Goal: Contribute content: Contribute content

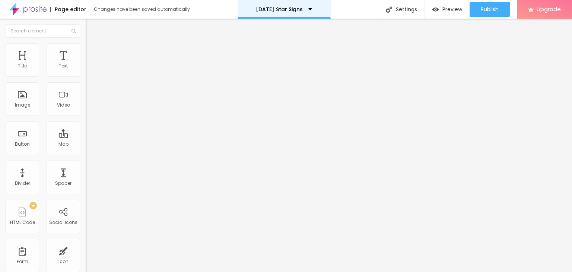
click at [303, 8] on p "[DATE] Star Signs" at bounding box center [279, 9] width 47 height 5
click at [86, 48] on li "Style" at bounding box center [129, 46] width 86 height 7
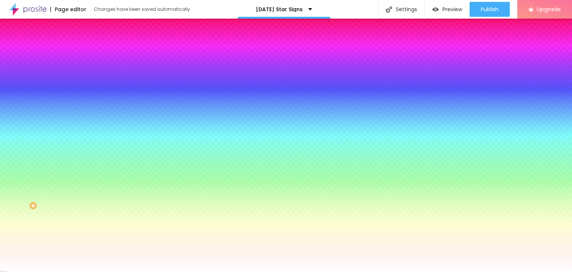
click at [86, 69] on span "Change image" at bounding box center [106, 65] width 40 height 6
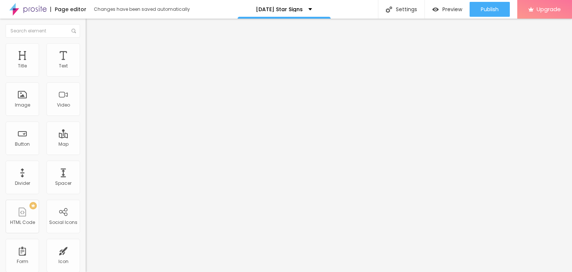
click at [91, 28] on img "button" at bounding box center [94, 27] width 6 height 6
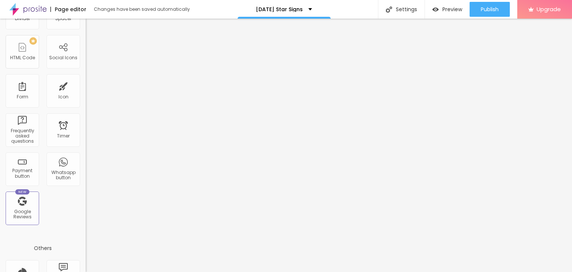
scroll to position [223, 0]
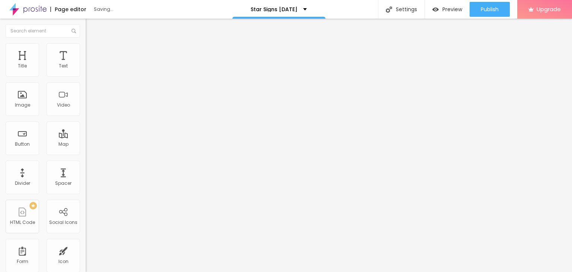
click at [92, 50] on span "Style" at bounding box center [97, 48] width 11 height 6
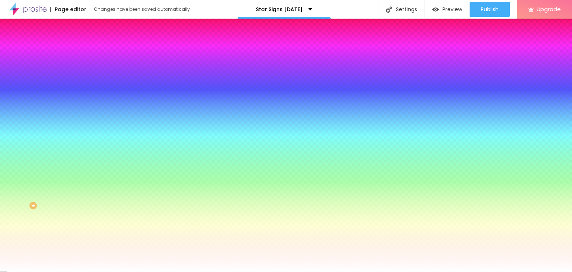
click at [86, 69] on span "Change image" at bounding box center [106, 65] width 40 height 6
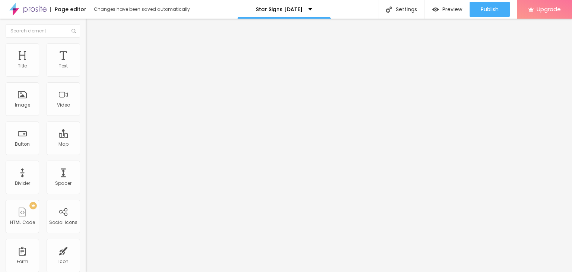
click at [92, 51] on span "Advanced" at bounding box center [104, 48] width 24 height 6
click at [86, 42] on img at bounding box center [89, 39] width 7 height 7
type input "0.6"
type input "1"
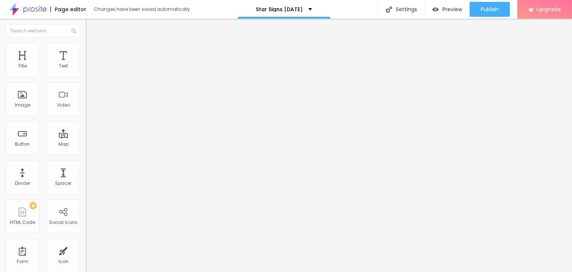
type input "1"
type input "1.2"
type input "1.3"
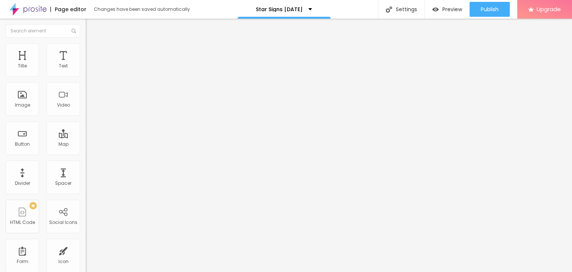
type input "1.5"
type input "1.8"
type input "2"
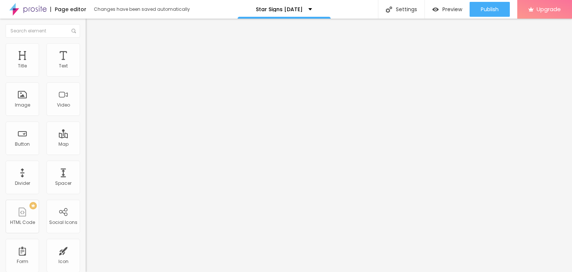
type input "2"
type input "2.1"
type input "2.3"
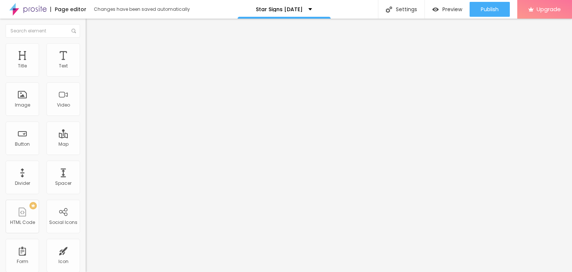
type input "2"
type input "1.6"
type input "1.1"
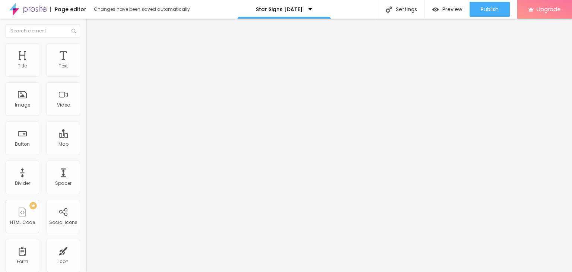
type input "1.1"
type input "0.6"
type input "0.5"
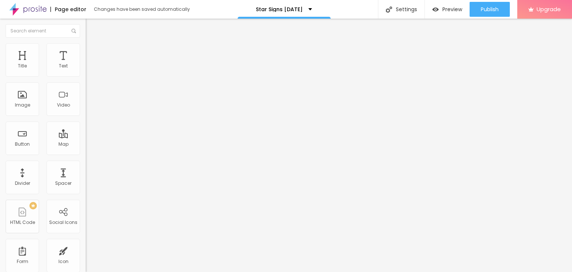
type input "0.4"
type input "0.3"
type input "0.4"
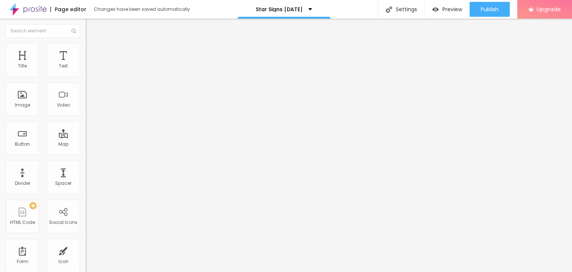
type input "0.4"
type input "0.5"
type input "0.9"
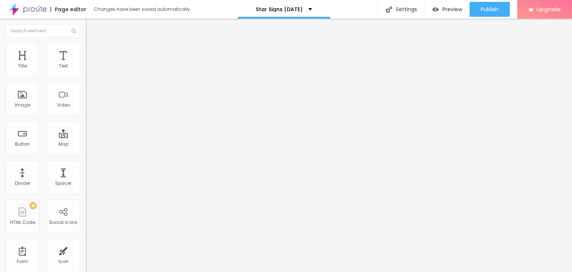
type input "1.1"
type input "1.3"
type input "1.4"
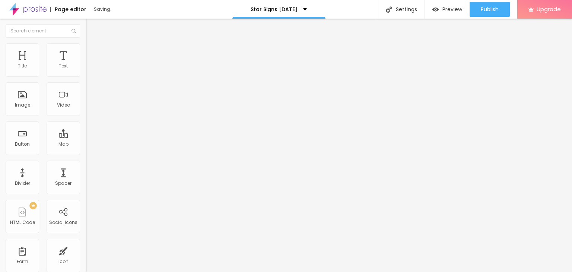
type input "1.4"
type input "1.5"
type input "1.6"
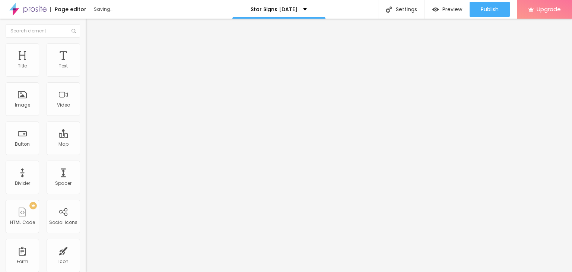
type input "1.7"
type input "1.6"
type input "1.5"
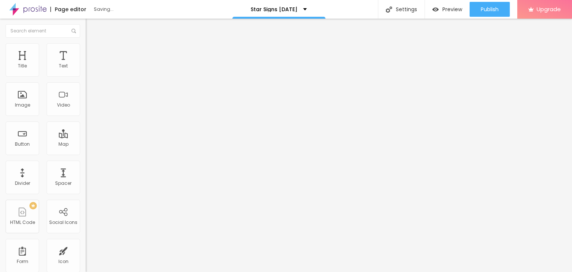
type input "1.5"
type input "1.4"
type input "1.3"
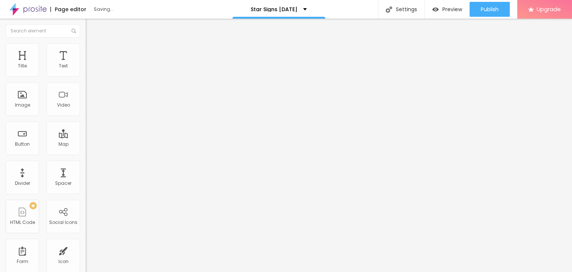
type input "1.2"
type input "1.1"
drag, startPoint x: 17, startPoint y: 87, endPoint x: 20, endPoint y: 91, distance: 5.8
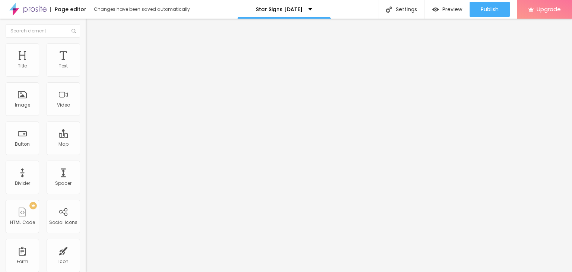
type input "1"
click at [86, 242] on input "range" at bounding box center [110, 245] width 48 height 6
type input "1"
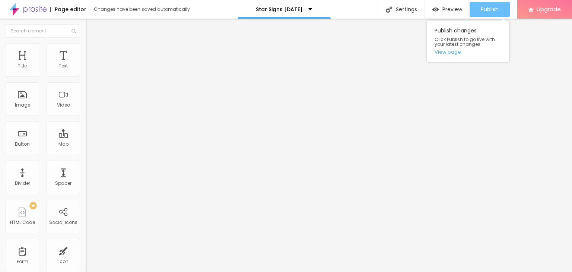
click at [484, 9] on span "Publish" at bounding box center [490, 9] width 18 height 6
click at [453, 52] on link "View page" at bounding box center [467, 52] width 67 height 5
